Goal: Task Accomplishment & Management: Use online tool/utility

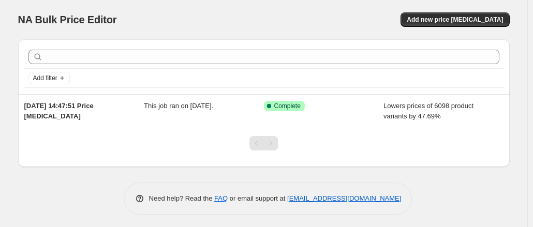
scroll to position [2, 0]
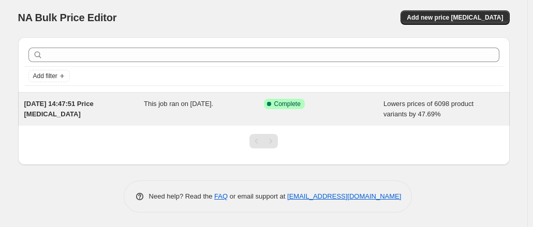
click at [57, 121] on div "[DATE] 14:47:51 Price [MEDICAL_DATA] This job ran on [DATE]. Success Complete C…" at bounding box center [264, 109] width 492 height 33
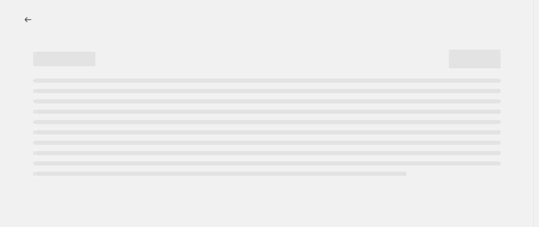
select select "percentage"
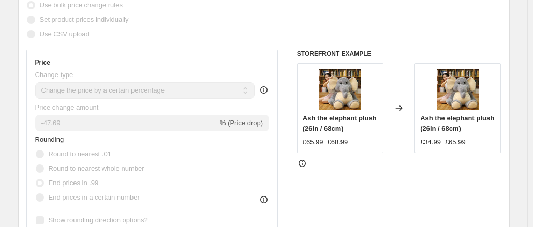
scroll to position [317, 0]
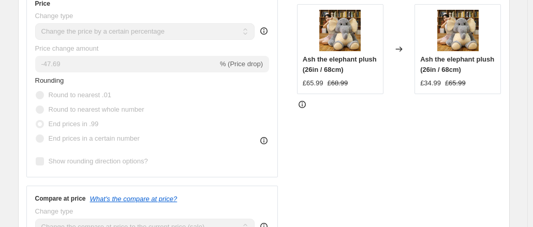
click at [184, 76] on div "Rounding Round to nearest .01 Round to nearest whole number End prices in .99 E…" at bounding box center [152, 111] width 235 height 70
click at [331, 115] on div "STOREFRONT EXAMPLE Ash the elephant plush (26in / 68cm) £65.99 £68.99 Changed t…" at bounding box center [399, 118] width 205 height 254
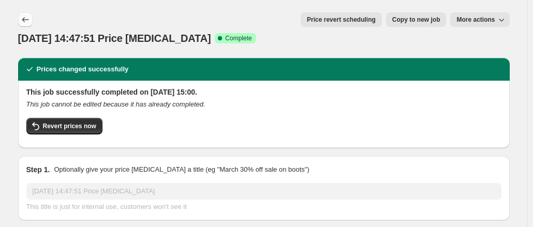
click at [24, 14] on button "Price change jobs" at bounding box center [25, 19] width 15 height 15
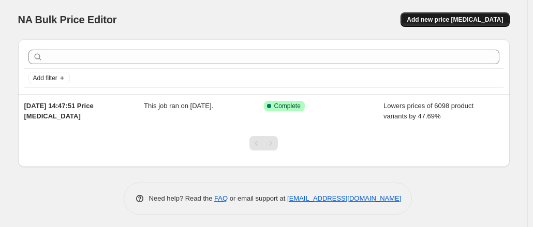
click at [454, 22] on span "Add new price [MEDICAL_DATA]" at bounding box center [455, 20] width 96 height 8
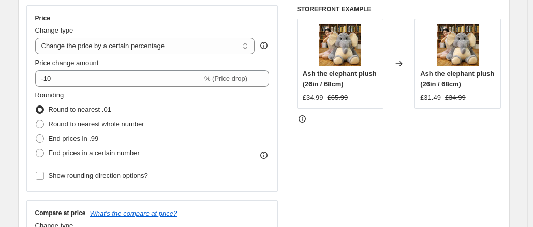
scroll to position [207, 0]
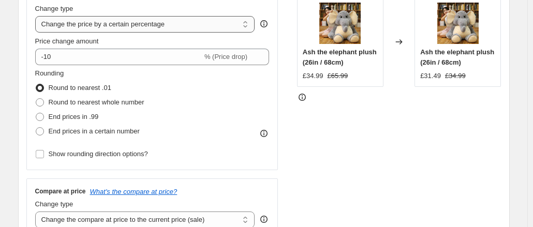
click at [122, 31] on select "Change the price to a certain amount Change the price by a certain amount Chang…" at bounding box center [145, 24] width 220 height 17
select select "no_change"
click at [37, 16] on select "Change the price to a certain amount Change the price by a certain amount Chang…" at bounding box center [145, 24] width 220 height 17
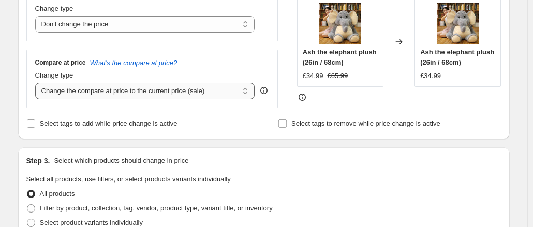
click at [96, 96] on select "Change the compare at price to the current price (sale) Change the compare at p…" at bounding box center [145, 91] width 220 height 17
click at [37, 83] on select "Change the compare at price to the current price (sale) Change the compare at p…" at bounding box center [145, 91] width 220 height 17
click at [117, 97] on select "Change the compare at price to the current price (sale) Change the compare at p…" at bounding box center [145, 91] width 220 height 17
click at [304, 97] on icon at bounding box center [302, 97] width 10 height 10
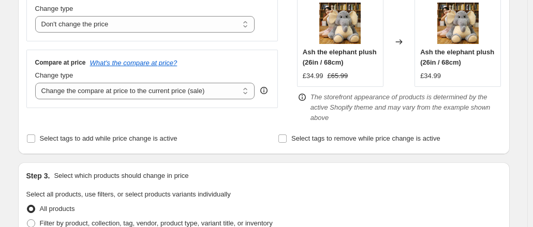
click at [307, 100] on icon at bounding box center [302, 97] width 10 height 10
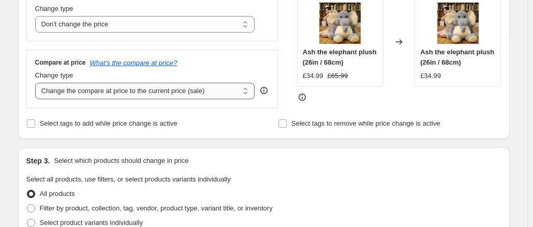
click at [201, 92] on select "Change the compare at price to the current price (sale) Change the compare at p…" at bounding box center [145, 91] width 220 height 17
select select "percentage"
click at [37, 83] on select "Change the compare at price to the current price (sale) Change the compare at p…" at bounding box center [145, 91] width 220 height 17
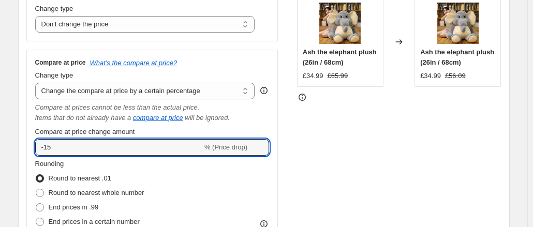
drag, startPoint x: 103, startPoint y: 149, endPoint x: 7, endPoint y: 144, distance: 96.0
click at [382, 130] on div "STOREFRONT EXAMPLE Ash the elephant plush (26in / 68cm) £34.99 £65.99 Changed t…" at bounding box center [399, 122] width 205 height 278
drag, startPoint x: 40, startPoint y: 152, endPoint x: 20, endPoint y: 151, distance: 20.2
click at [20, 151] on div "Step 2. Select how the prices should change Use bulk price change rules Set pro…" at bounding box center [264, 98] width 492 height 387
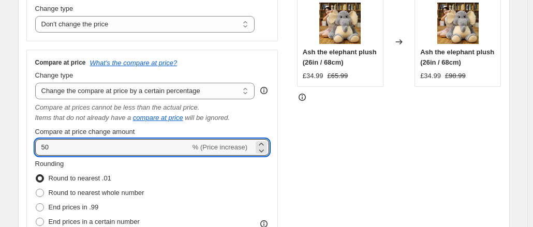
type input "1"
type input "2"
type input "5"
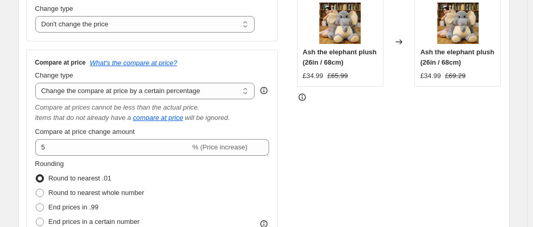
click at [324, 147] on div "STOREFRONT EXAMPLE Ash the elephant plush (26in / 68cm) £34.99 £65.99 Changed t…" at bounding box center [399, 122] width 205 height 278
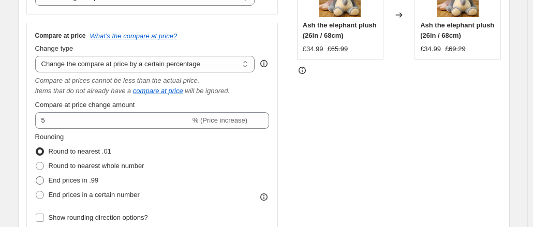
click at [78, 178] on span "End prices in .99" at bounding box center [74, 181] width 50 height 8
click at [36, 177] on input "End prices in .99" at bounding box center [36, 177] width 1 height 1
radio input "true"
click at [69, 192] on span "End prices in a certain number" at bounding box center [94, 195] width 91 height 8
click at [36, 192] on input "End prices in a certain number" at bounding box center [36, 191] width 1 height 1
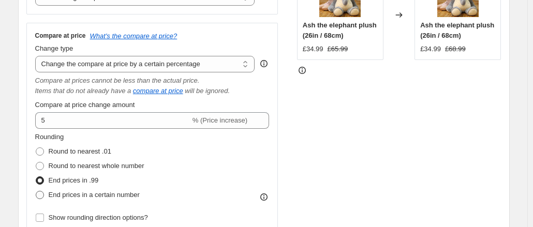
radio input "true"
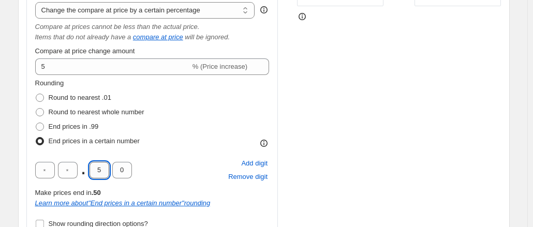
click at [103, 171] on input "5" at bounding box center [100, 170] width 20 height 17
type input "9"
type input "8"
click at [346, 120] on div "STOREFRONT EXAMPLE Ash the elephant plush (26in / 68cm) £34.99 £65.99 Changed t…" at bounding box center [399, 72] width 205 height 338
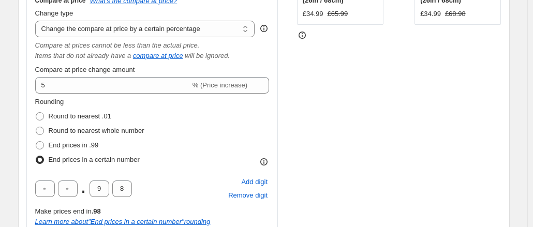
scroll to position [269, 0]
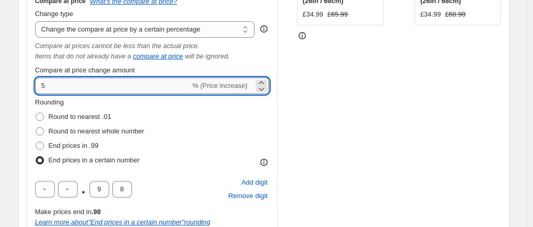
click at [160, 78] on input "5" at bounding box center [112, 86] width 155 height 17
type input "0"
click at [238, 33] on select "Change the compare at price to the current price (sale) Change the compare at p…" at bounding box center [145, 29] width 220 height 17
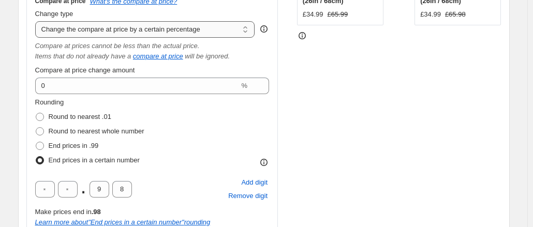
select select "pp"
click at [37, 21] on select "Change the compare at price to the current price (sale) Change the compare at p…" at bounding box center [145, 29] width 220 height 17
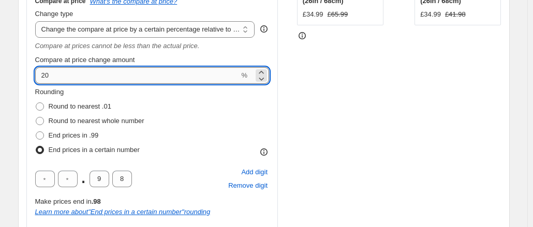
click at [104, 82] on input "20" at bounding box center [137, 75] width 205 height 17
type input "2"
type input "100"
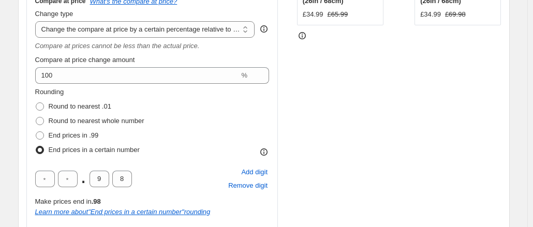
click at [340, 90] on div "STOREFRONT EXAMPLE Ash the elephant plush (26in / 68cm) £34.99 £65.99 Changed t…" at bounding box center [399, 85] width 205 height 327
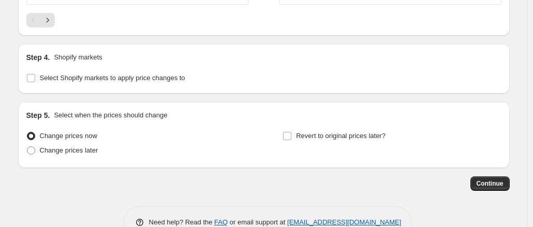
scroll to position [937, 0]
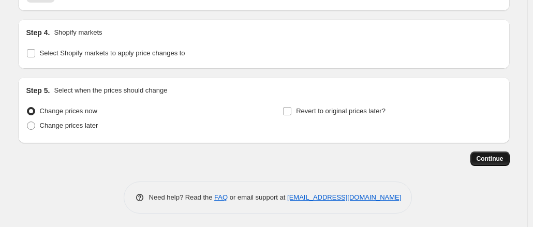
click at [494, 162] on button "Continue" at bounding box center [490, 159] width 39 height 15
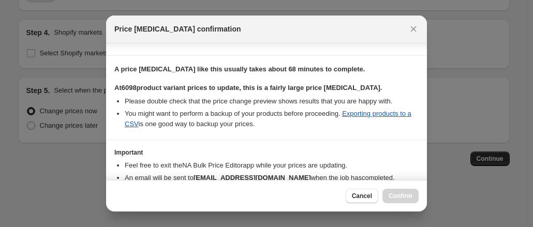
scroll to position [200, 0]
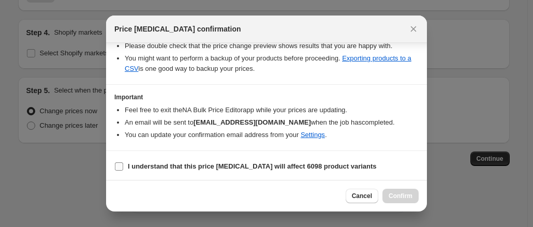
click at [247, 165] on b "I understand that this price [MEDICAL_DATA] will affect 6098 product variants" at bounding box center [252, 167] width 249 height 8
click at [123, 165] on input "I understand that this price [MEDICAL_DATA] will affect 6098 product variants" at bounding box center [119, 167] width 8 height 8
checkbox input "true"
click at [406, 198] on span "Confirm" at bounding box center [401, 196] width 24 height 8
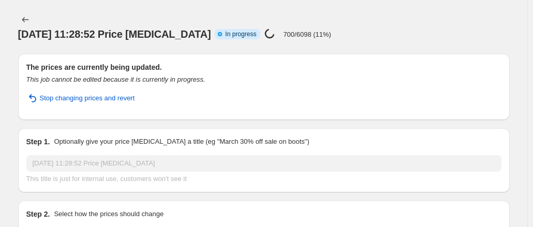
click at [468, 22] on div "[DATE] 11:28:52 Price [MEDICAL_DATA] Info Partially complete In progress Price …" at bounding box center [264, 26] width 492 height 29
click at [437, 27] on div "[DATE] 11:28:52 Price [MEDICAL_DATA]. This page is ready [DATE] 11:28:52 Price …" at bounding box center [264, 27] width 492 height 54
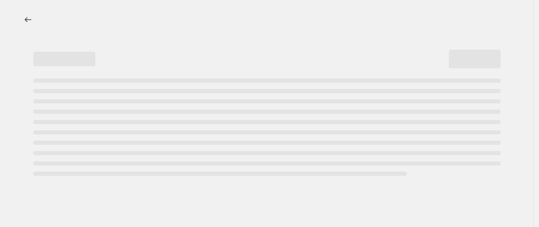
select select "no_change"
select select "pp"
